Goal: Answer question/provide support

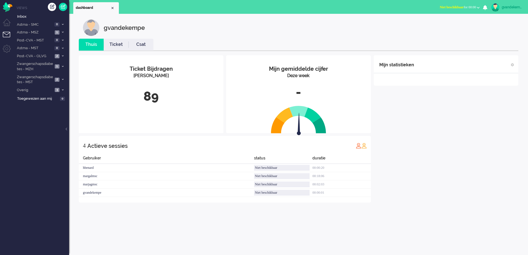
click at [479, 8] on b "button" at bounding box center [478, 8] width 3 height 2
click at [444, 25] on label "Online" at bounding box center [457, 24] width 44 height 5
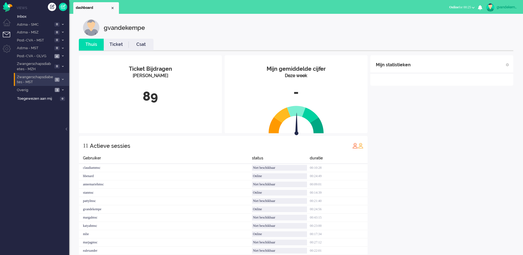
click at [63, 80] on span at bounding box center [63, 79] width 4 height 3
click at [62, 79] on icon at bounding box center [63, 79] width 2 height 2
click at [62, 57] on span at bounding box center [63, 56] width 4 height 3
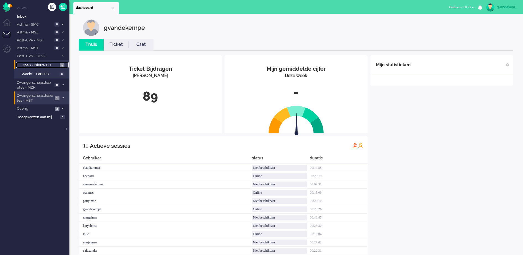
click at [57, 65] on span "Open - Nieuw FO" at bounding box center [40, 65] width 37 height 5
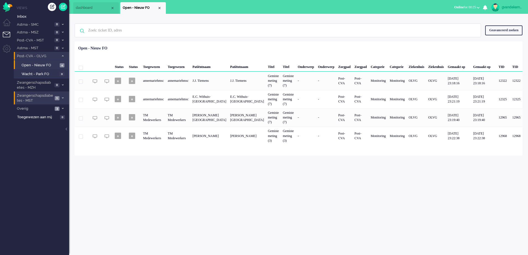
click at [63, 56] on icon at bounding box center [63, 56] width 2 height 2
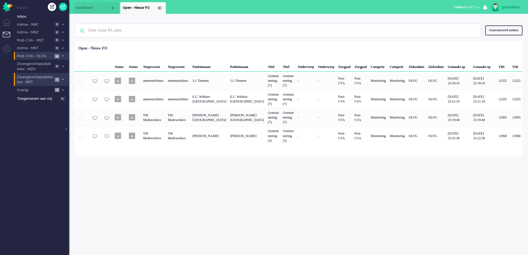
click at [159, 7] on div "Close tab" at bounding box center [159, 8] width 4 height 4
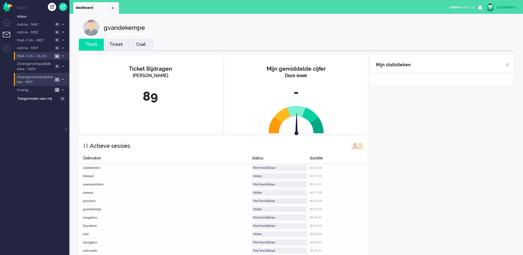
click at [454, 140] on div "Mijn statistieken + Statistieken toevoegen Bel tijd (gemiddelde dag) Wrapup tij…" at bounding box center [441, 157] width 143 height 205
click at [425, 142] on div "Mijn statistieken + Statistieken toevoegen Bel tijd (gemiddelde dag) Wrapup tij…" at bounding box center [441, 157] width 143 height 205
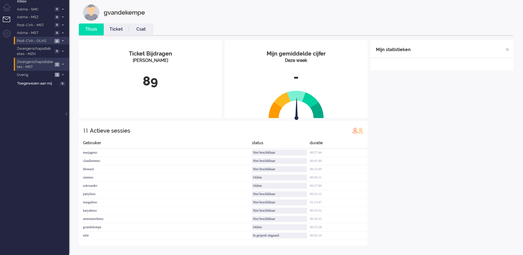
click at [448, 127] on div "Mijn statistieken + Statistieken toevoegen Bel tijd (gemiddelde dag) Wrapup tij…" at bounding box center [441, 142] width 143 height 205
click at [59, 66] on span "1" at bounding box center [57, 64] width 5 height 4
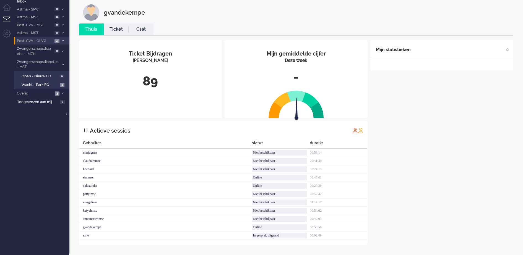
click at [63, 65] on icon at bounding box center [63, 64] width 2 height 2
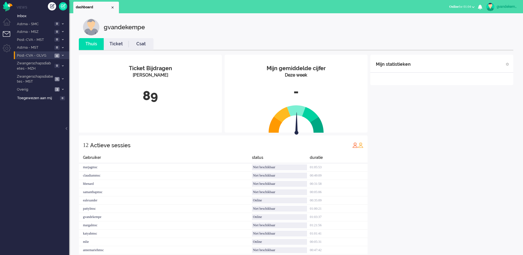
scroll to position [0, 0]
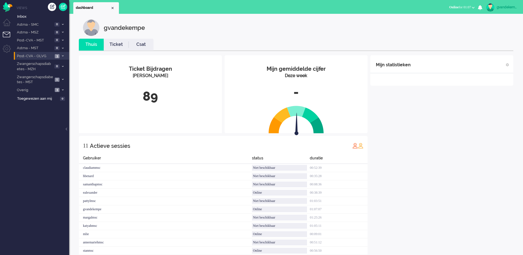
click at [427, 112] on div "Mijn statistieken + Statistieken toevoegen Bel tijd (gemiddelde dag) Wrapup tij…" at bounding box center [441, 157] width 143 height 205
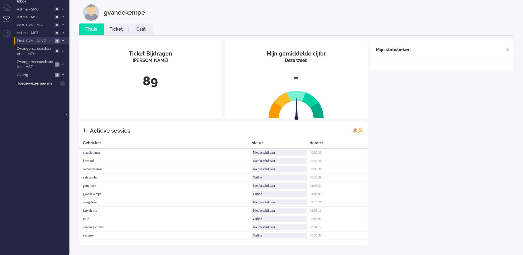
click at [425, 112] on div "Mijn statistieken + Statistieken toevoegen Bel tijd (gemiddelde dag) Wrapup tij…" at bounding box center [441, 142] width 143 height 205
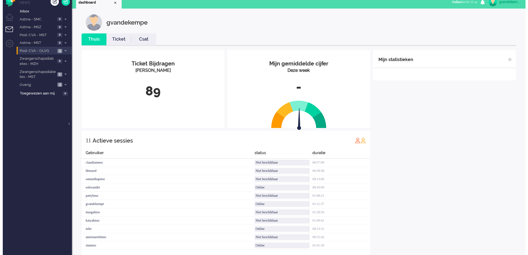
scroll to position [0, 0]
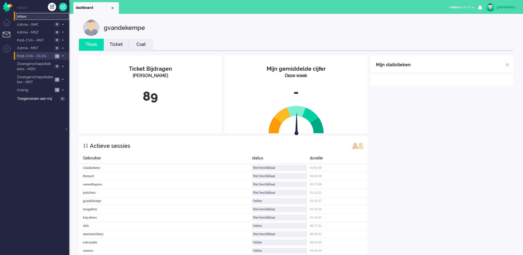
click at [38, 16] on span "Inbox" at bounding box center [43, 16] width 52 height 5
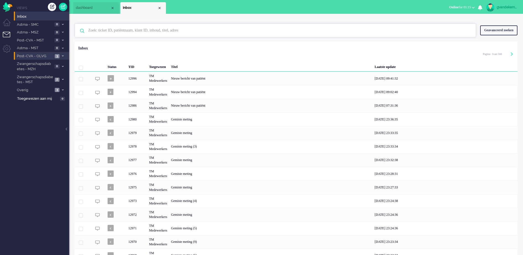
click at [104, 30] on input "text" at bounding box center [276, 30] width 384 height 13
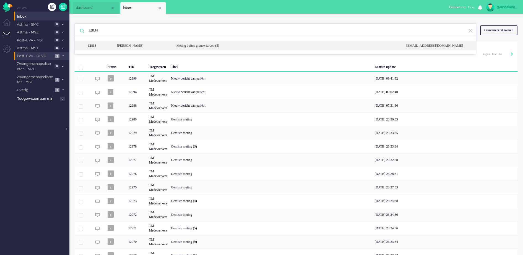
type input "12834"
click at [241, 45] on div "Meting buiten grenswaarden (5)" at bounding box center [287, 45] width 230 height 5
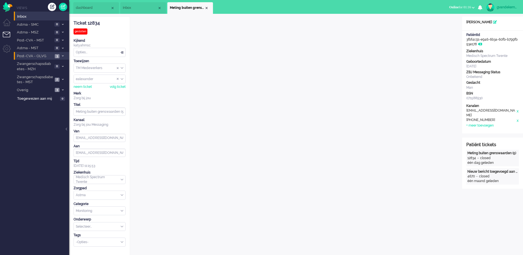
click at [207, 8] on div "Close tab" at bounding box center [206, 8] width 4 height 4
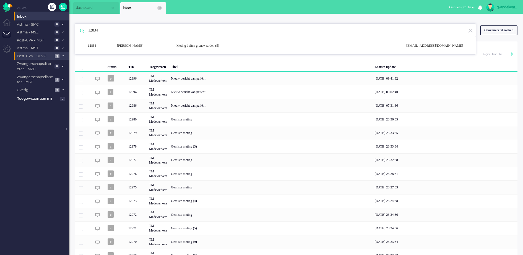
click at [161, 7] on div "Close tab" at bounding box center [159, 8] width 4 height 4
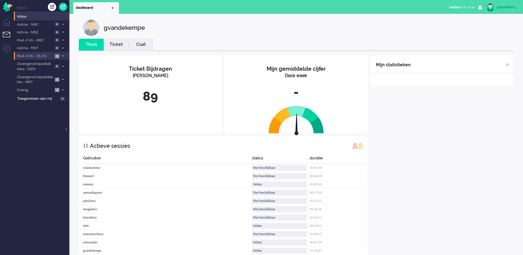
click at [62, 57] on icon at bounding box center [63, 56] width 2 height 2
click at [53, 64] on span "Open - Nieuw FO" at bounding box center [40, 65] width 37 height 5
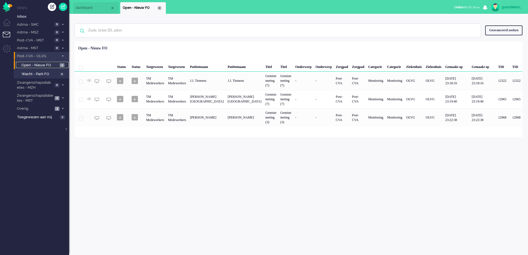
click at [160, 8] on div "Close tab" at bounding box center [159, 8] width 4 height 4
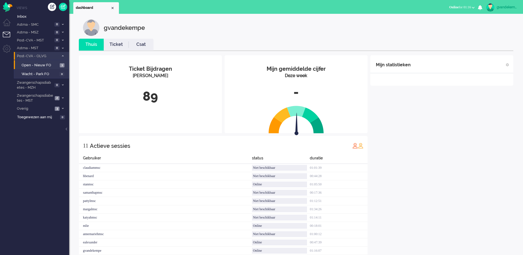
click at [63, 56] on icon at bounding box center [63, 56] width 2 height 2
click at [62, 80] on icon at bounding box center [63, 79] width 2 height 2
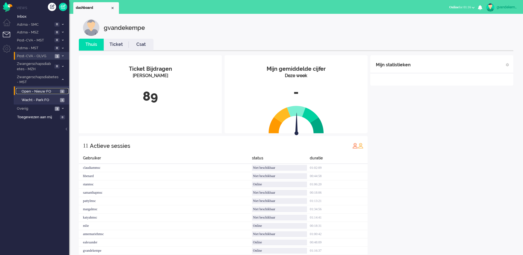
click at [61, 92] on span "1" at bounding box center [62, 92] width 4 height 4
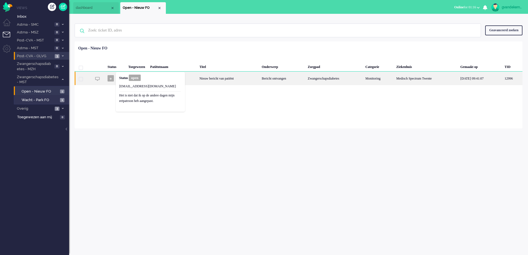
click at [123, 78] on b "Status" at bounding box center [123, 78] width 9 height 4
click at [305, 78] on div "Bericht ontvangen" at bounding box center [283, 79] width 46 height 14
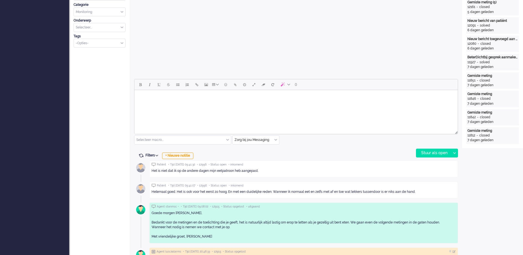
scroll to position [224, 0]
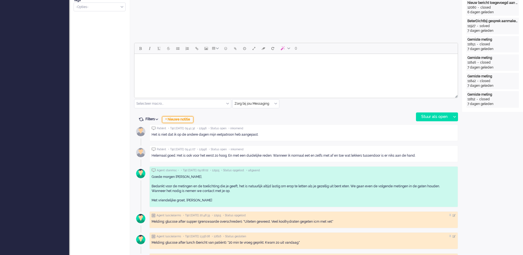
click at [187, 119] on div "+ Nieuwe notitie" at bounding box center [177, 119] width 31 height 7
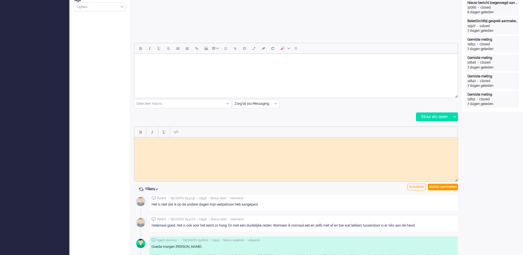
scroll to position [0, 0]
click at [189, 143] on body "Rich Text Area. Press ALT-0 for help." at bounding box center [296, 142] width 319 height 4
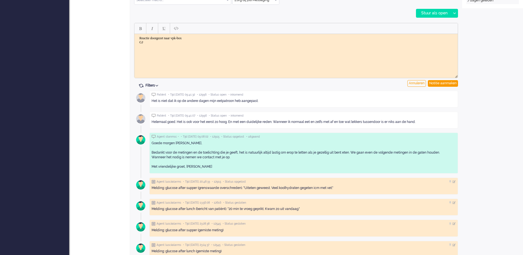
scroll to position [293, 0]
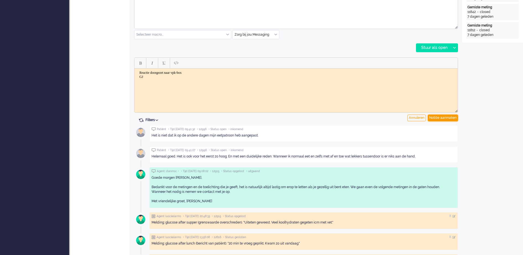
click at [436, 117] on div "Notitie aanmaken" at bounding box center [442, 118] width 30 height 7
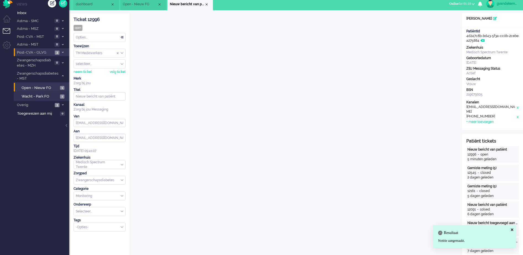
scroll to position [0, 0]
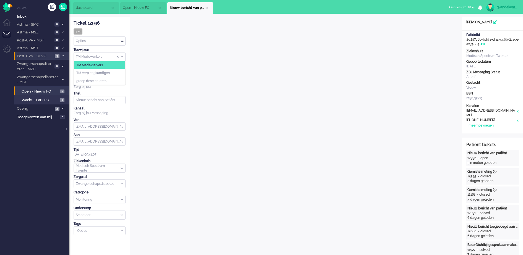
click at [121, 56] on div "TM Medewerkers" at bounding box center [99, 57] width 51 height 9
click at [112, 74] on li "TM Verpleegkundigen" at bounding box center [99, 73] width 51 height 8
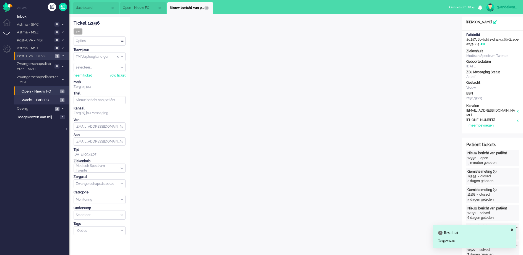
click at [206, 8] on div "Close tab" at bounding box center [206, 8] width 4 height 4
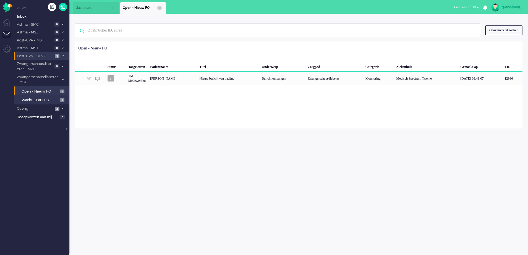
click at [161, 7] on div "Close tab" at bounding box center [159, 8] width 4 height 4
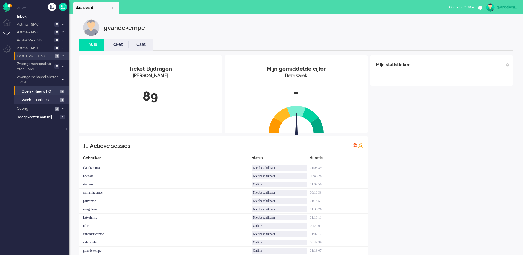
click at [448, 155] on div "Mijn statistieken + Statistieken toevoegen Bel tijd (gemiddelde dag) Wrapup tij…" at bounding box center [441, 157] width 143 height 205
